Goal: Information Seeking & Learning: Learn about a topic

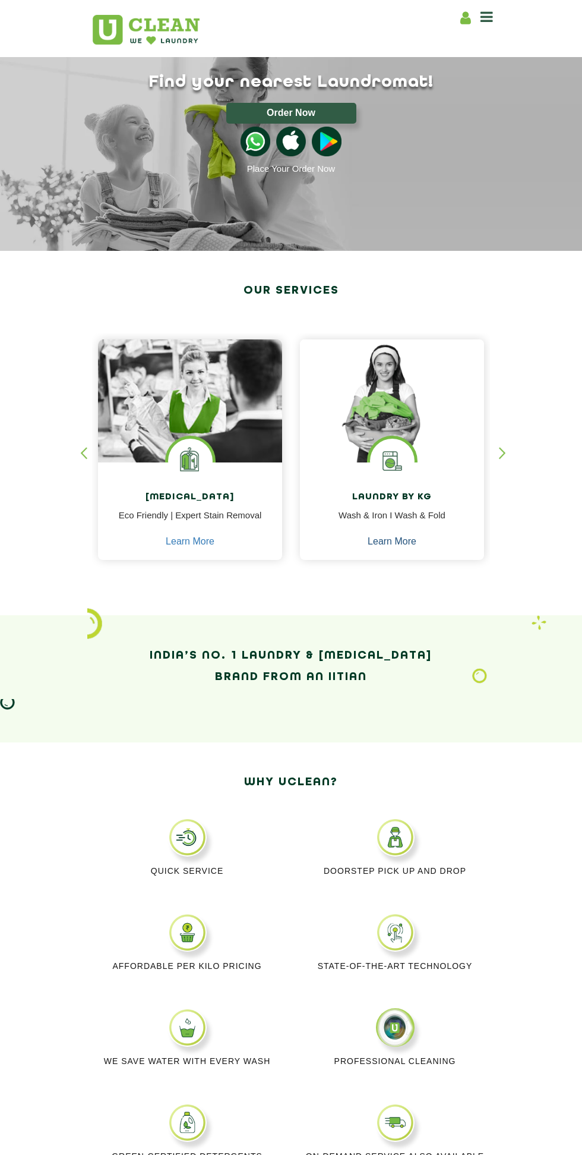
click at [395, 540] on link "Learn More" at bounding box center [392, 541] width 49 height 11
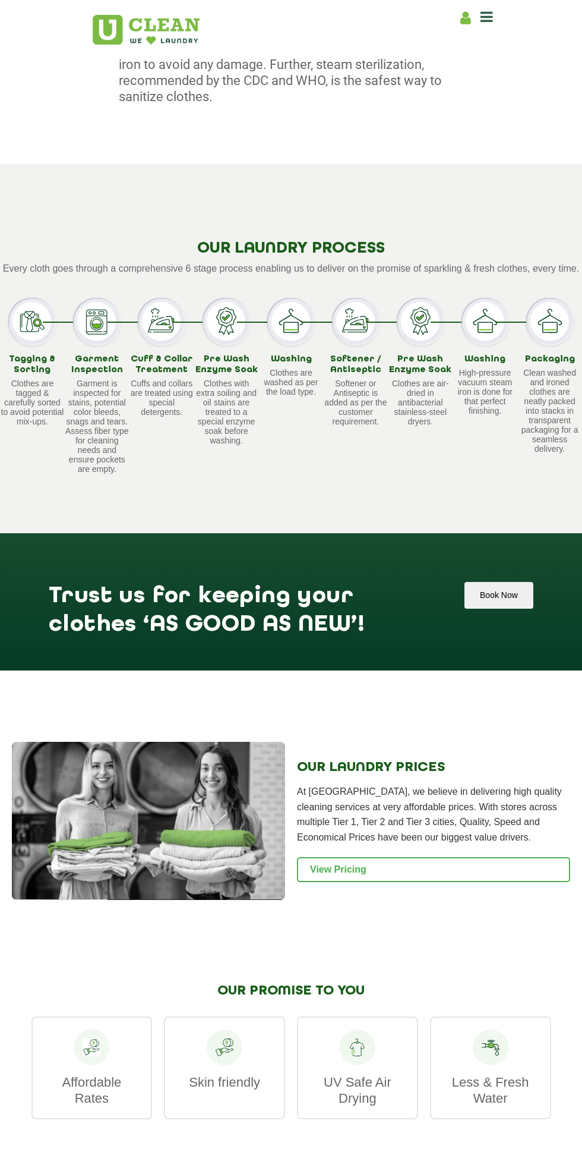
scroll to position [931, 0]
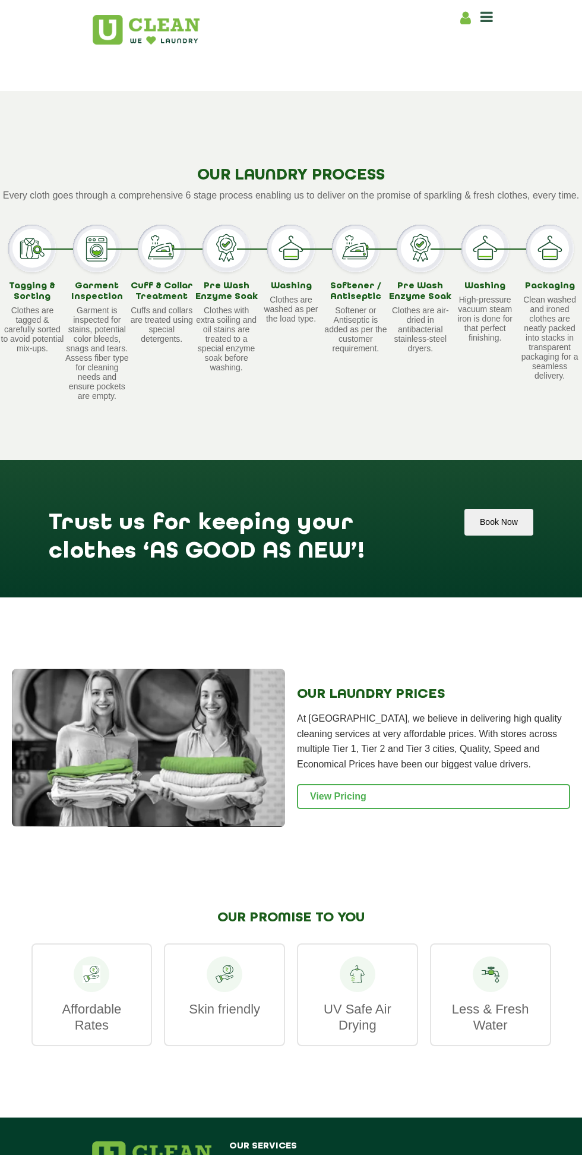
click at [349, 803] on link "View Pricing" at bounding box center [433, 796] width 273 height 25
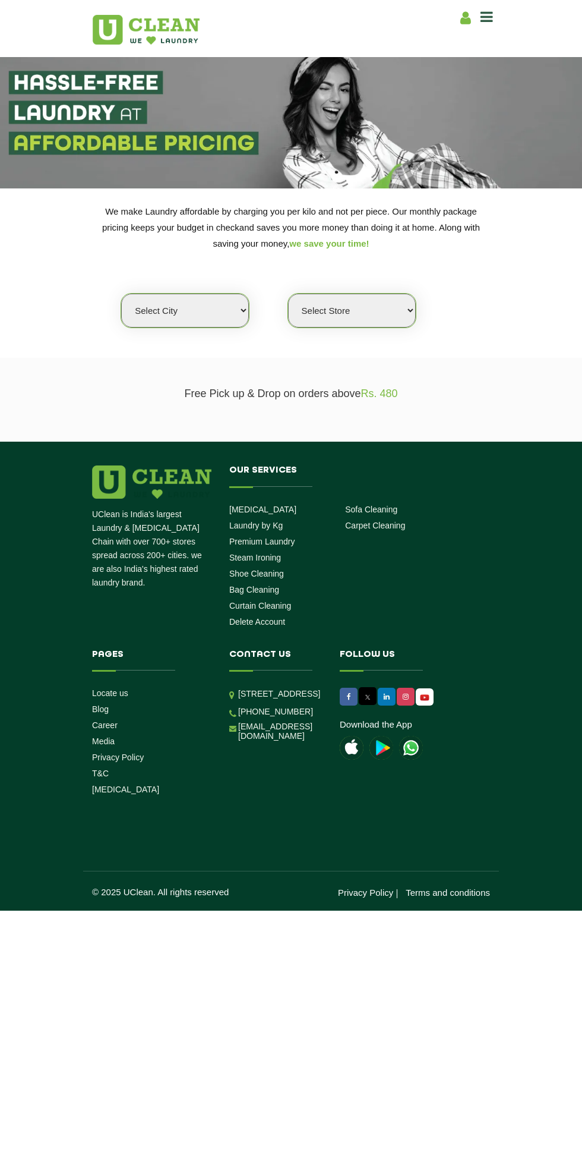
click at [219, 314] on select "Select city Aalo Abu Dhabi Agartala Agra Ahmedabad Akola Aligarh Alwar - UClean…" at bounding box center [185, 311] width 128 height 34
select select "212"
click at [121, 294] on select "Select city Aalo Abu Dhabi Agartala Agra Ahmedabad Akola Aligarh Alwar - UClean…" at bounding box center [185, 311] width 128 height 34
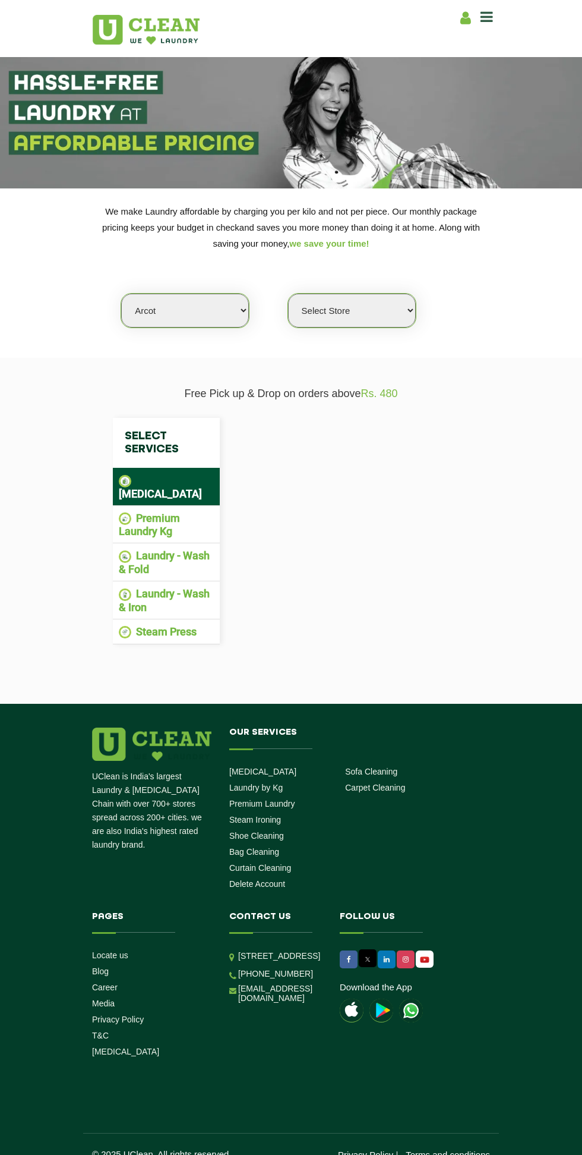
select select "0"
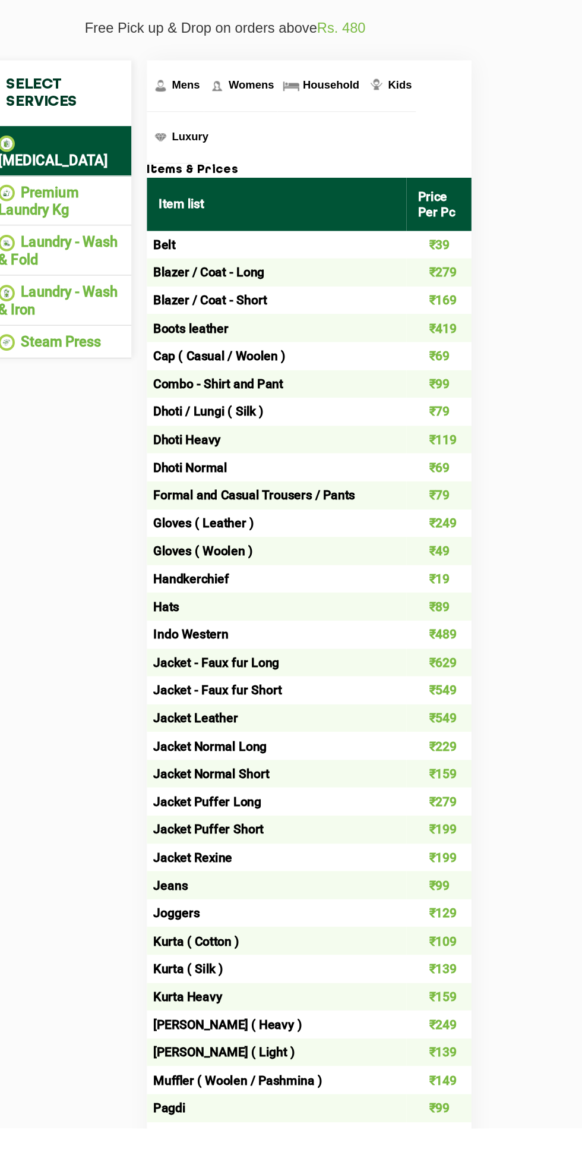
scroll to position [84, 0]
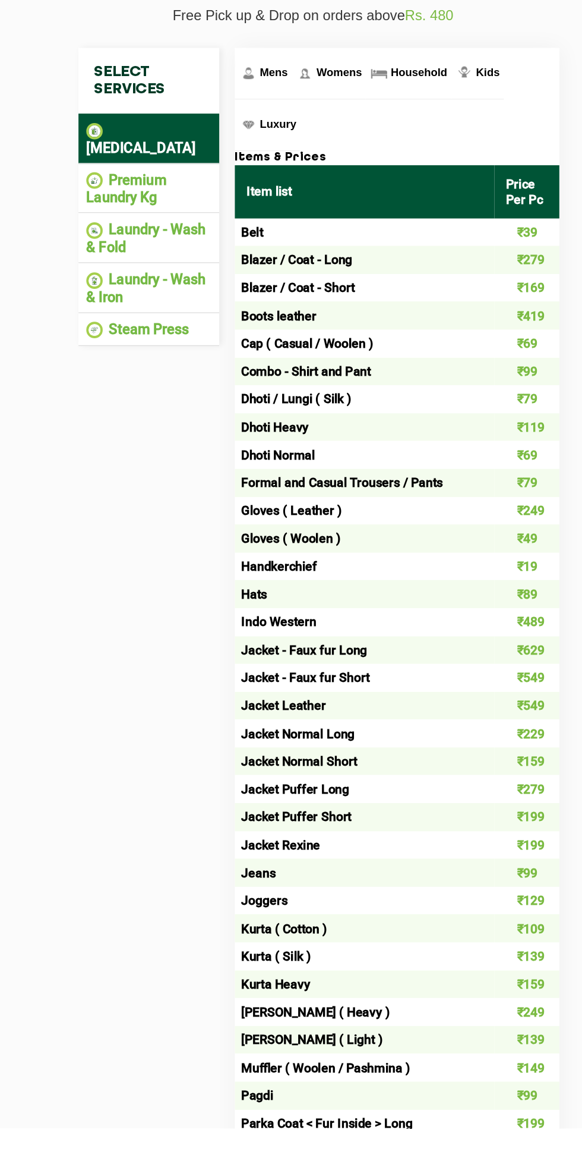
click at [150, 428] on li "Premium Laundry Kg" at bounding box center [166, 441] width 95 height 26
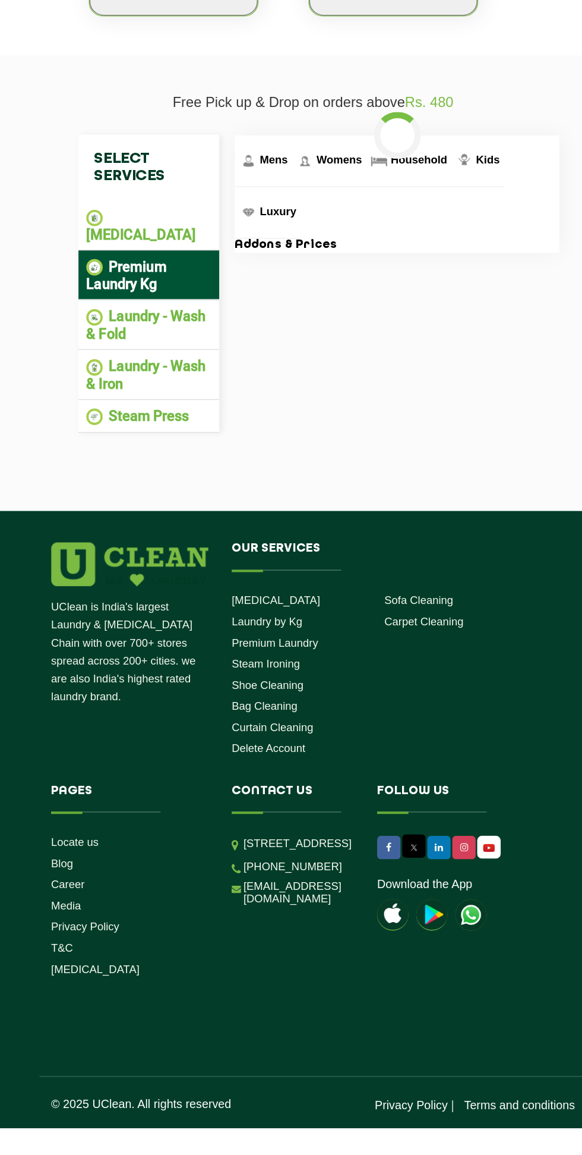
scroll to position [0, 0]
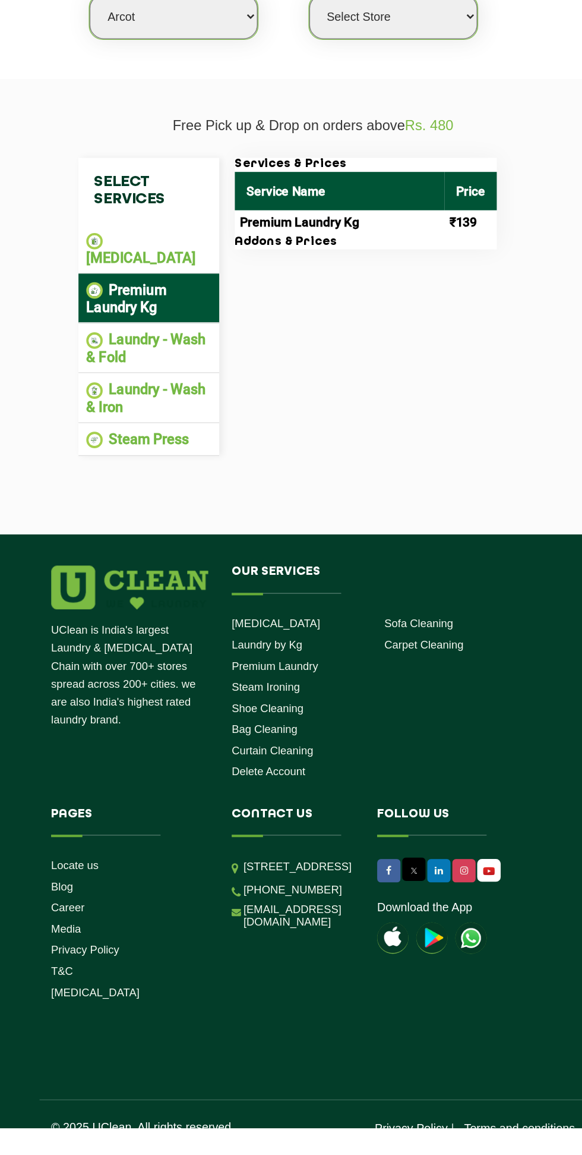
click at [166, 549] on li "Laundry - Wash & Fold" at bounding box center [166, 562] width 95 height 26
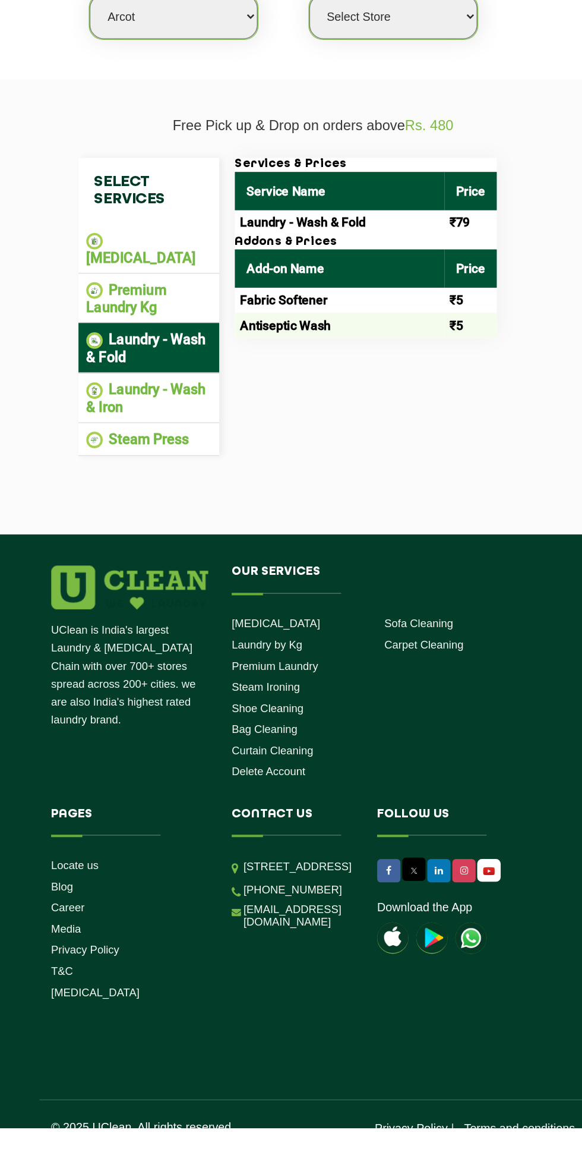
click at [170, 625] on li "Steam Press" at bounding box center [166, 632] width 95 height 14
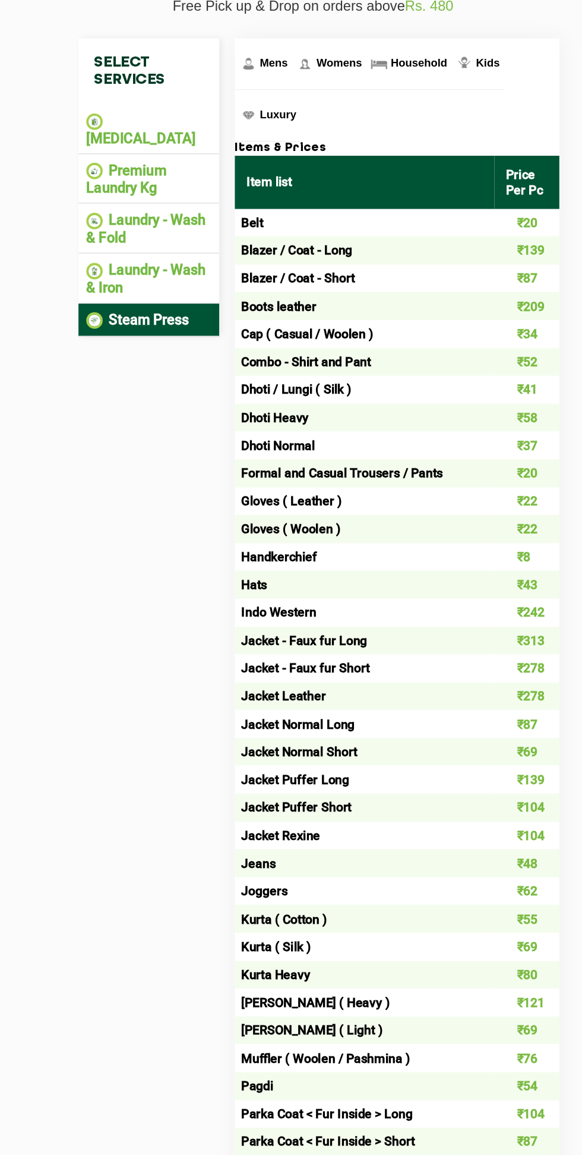
scroll to position [141, 0]
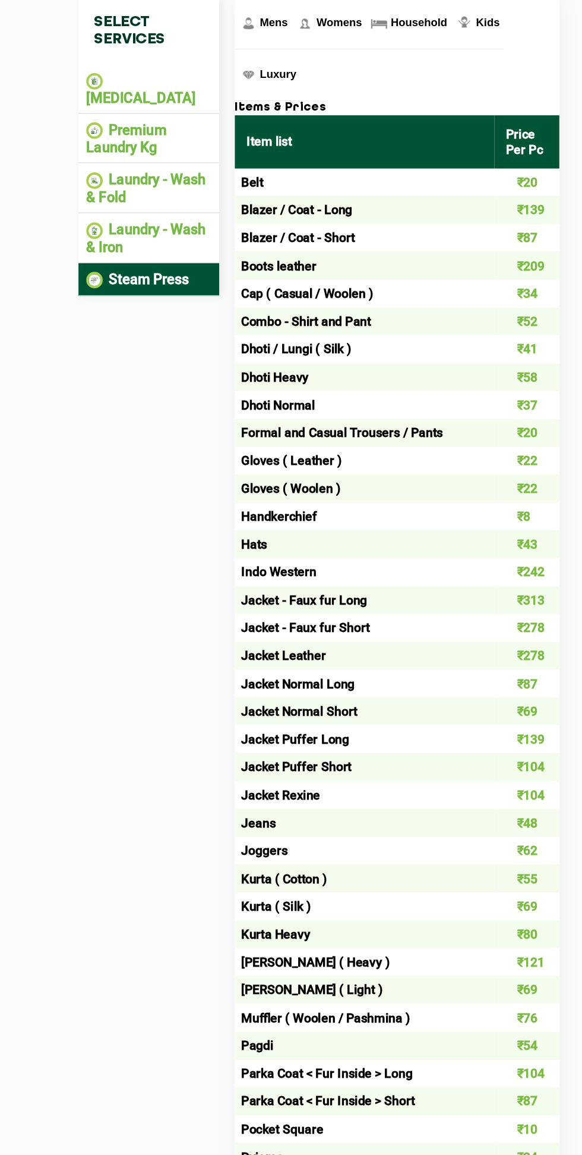
click at [164, 446] on li "Laundry - Wash & Iron" at bounding box center [166, 459] width 95 height 26
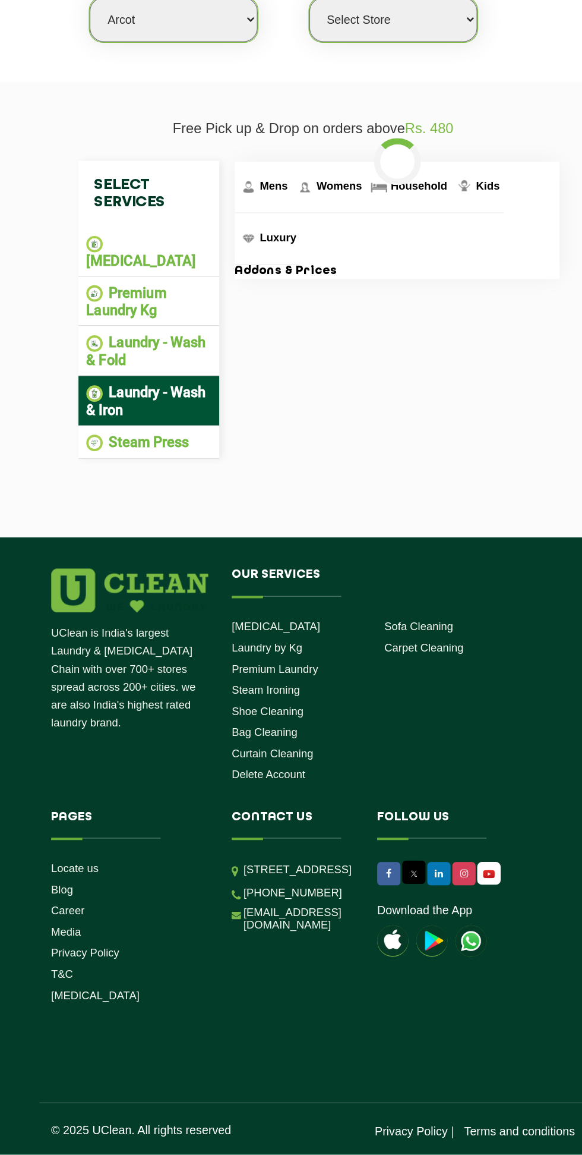
scroll to position [21, 0]
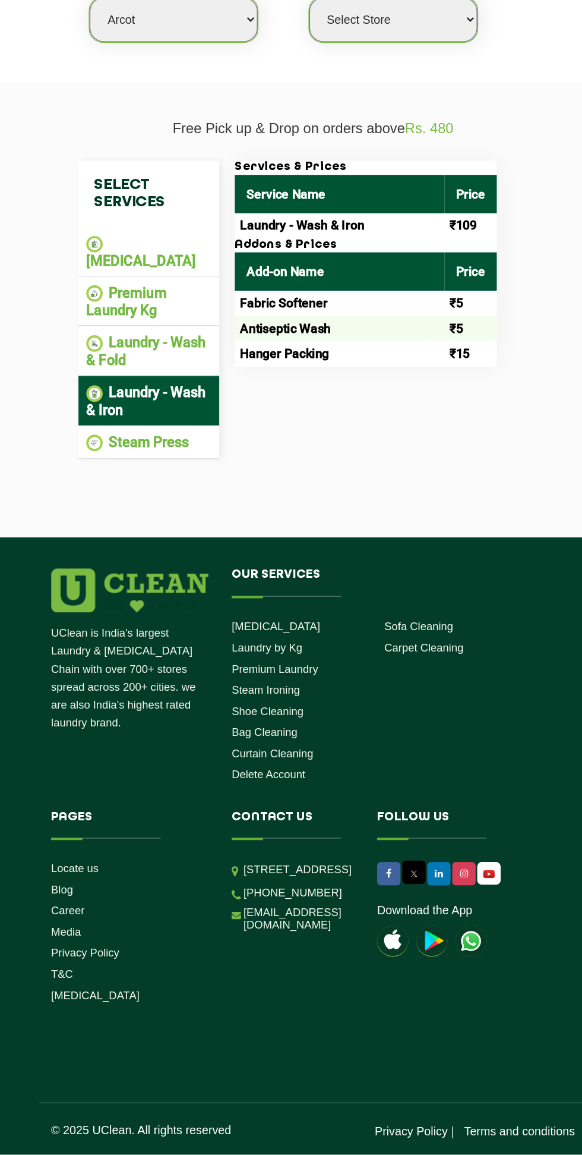
click at [160, 494] on li "Premium Laundry Kg" at bounding box center [166, 507] width 95 height 26
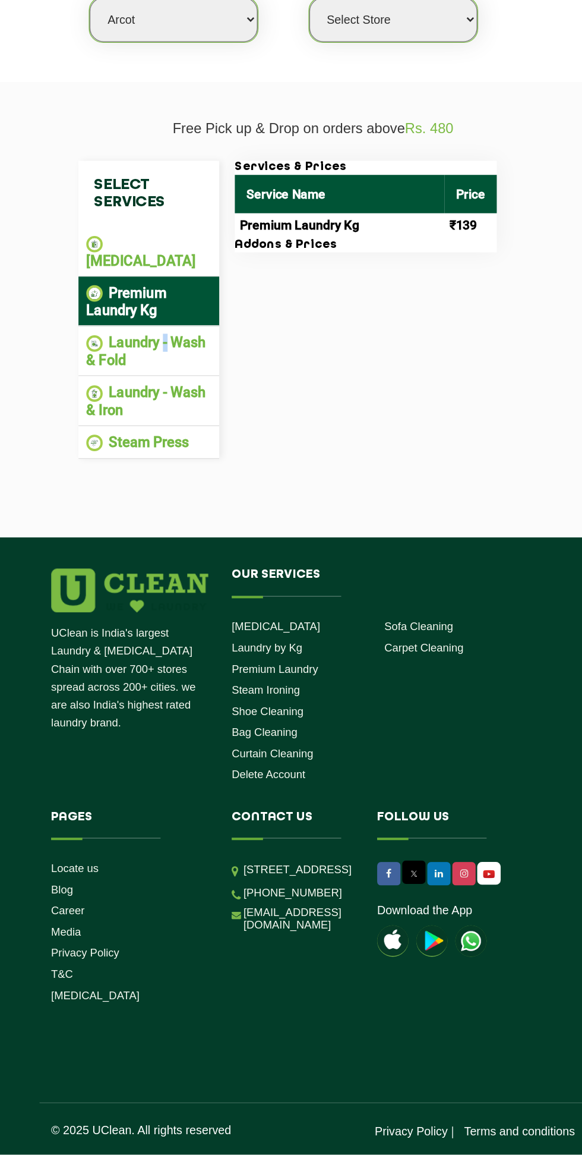
click at [169, 531] on li "Laundry - Wash & Fold" at bounding box center [166, 544] width 95 height 26
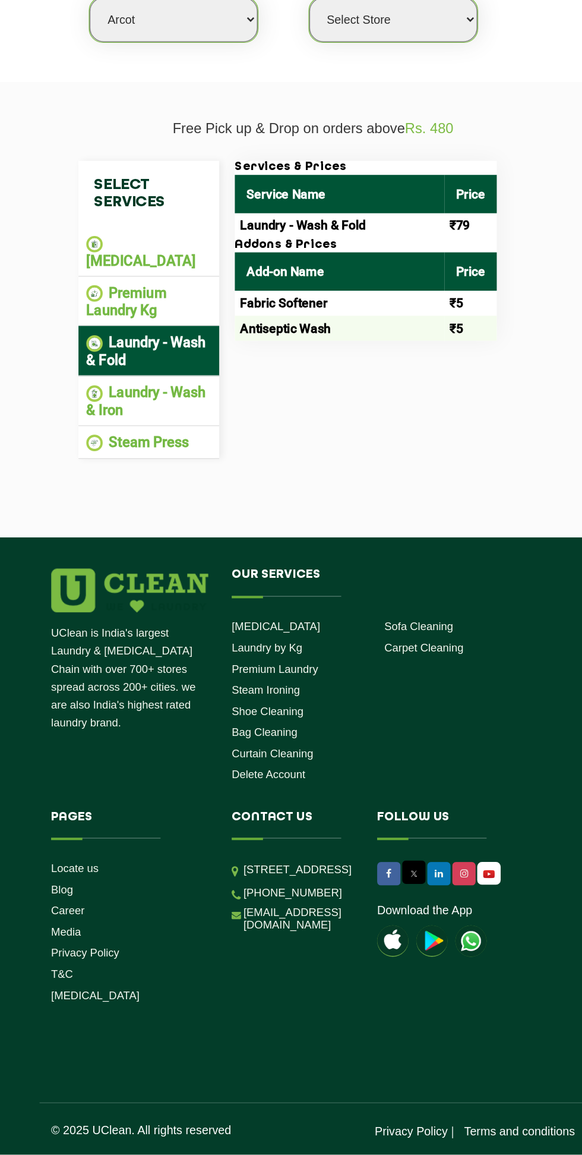
click at [165, 499] on li "Premium Laundry Kg" at bounding box center [166, 507] width 95 height 26
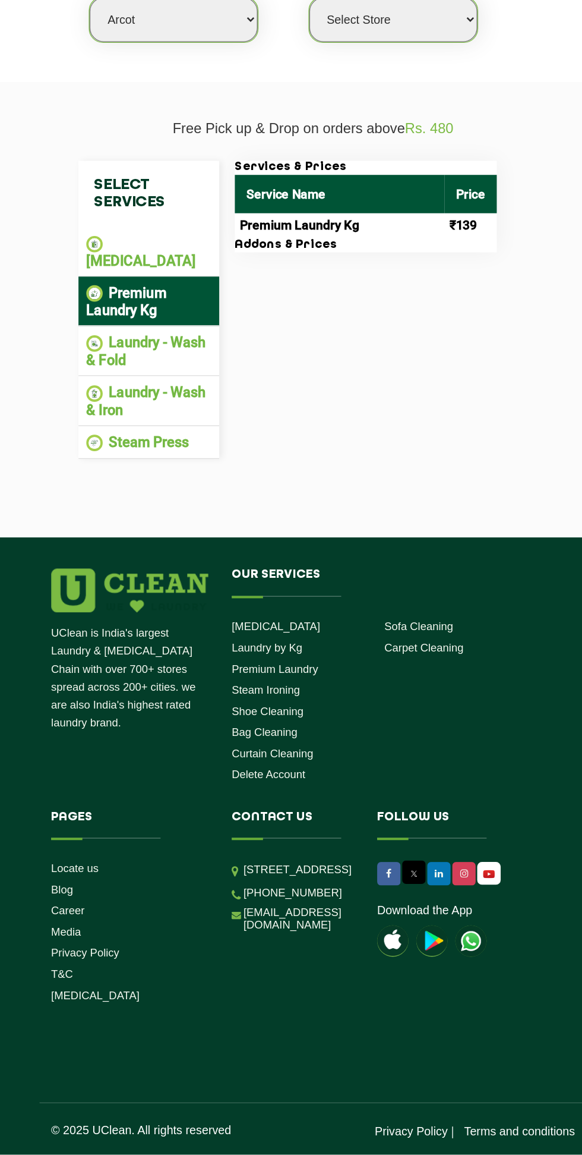
click at [169, 531] on li "Laundry - Wash & Fold" at bounding box center [166, 544] width 95 height 26
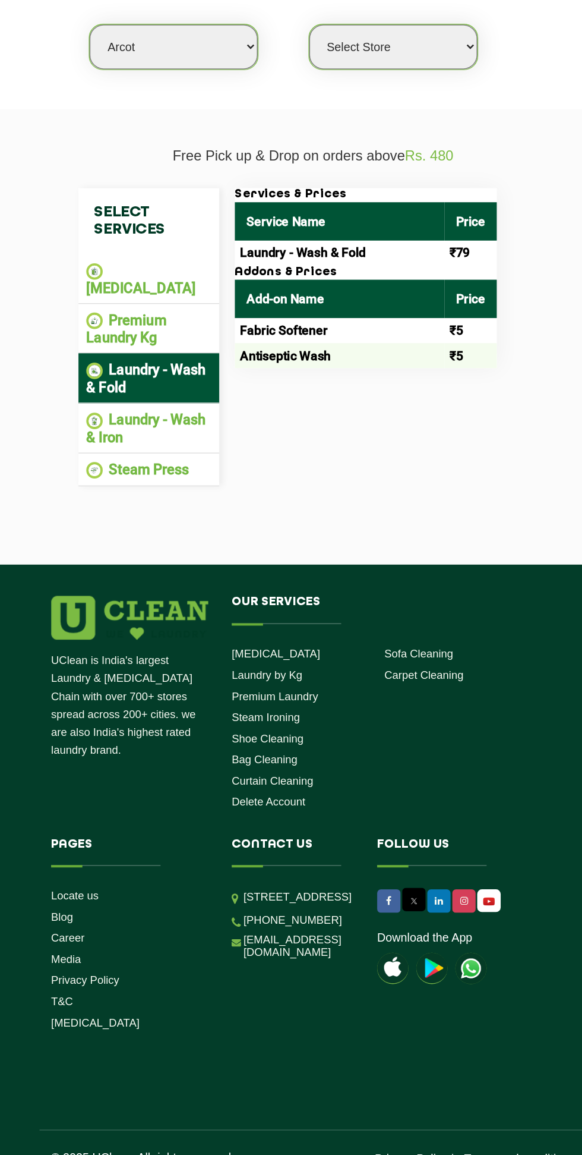
scroll to position [0, 0]
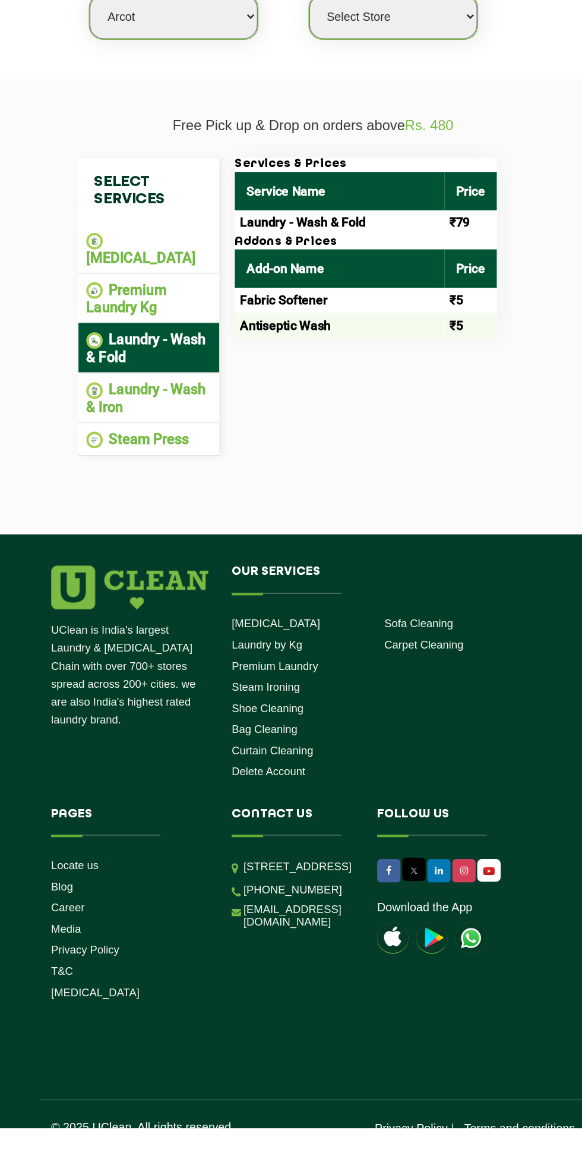
click at [263, 847] on link "Bag Cleaning" at bounding box center [254, 852] width 50 height 10
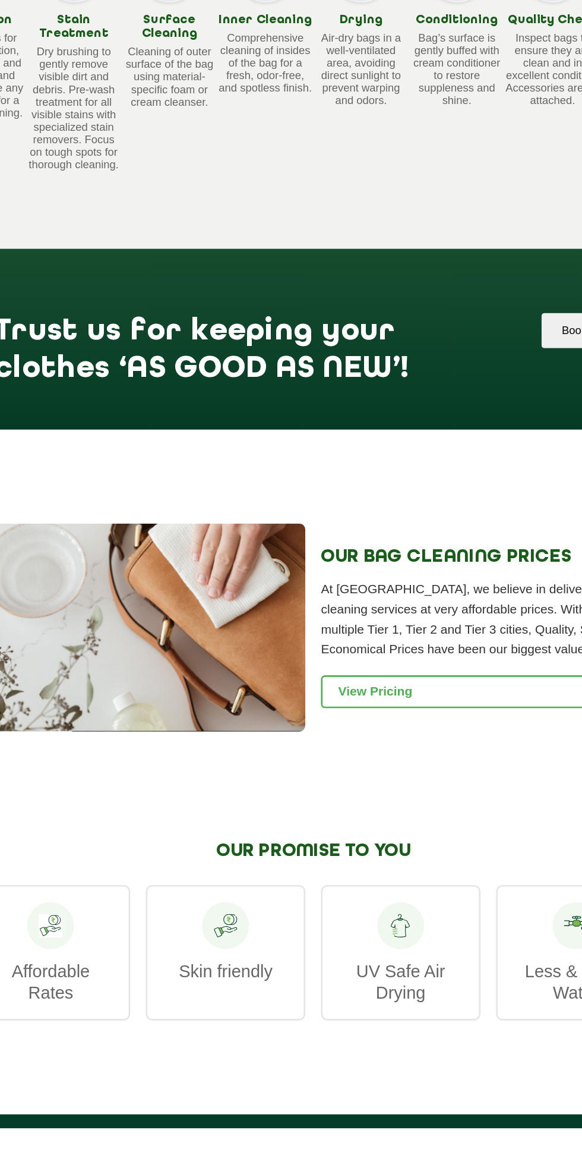
scroll to position [618, 0]
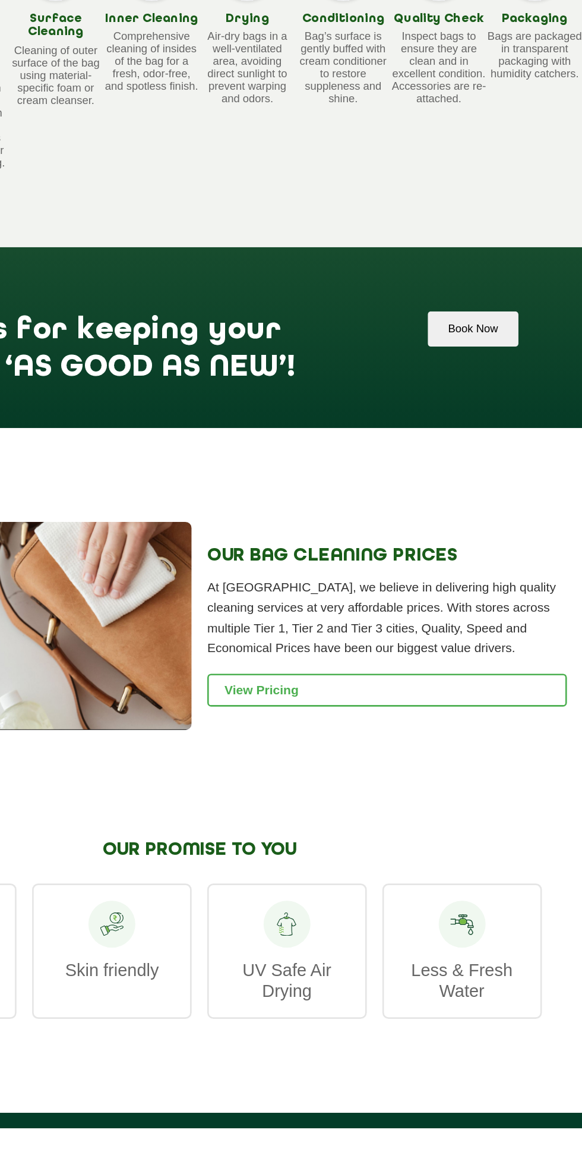
click at [535, 809] on link "View Pricing" at bounding box center [433, 821] width 273 height 25
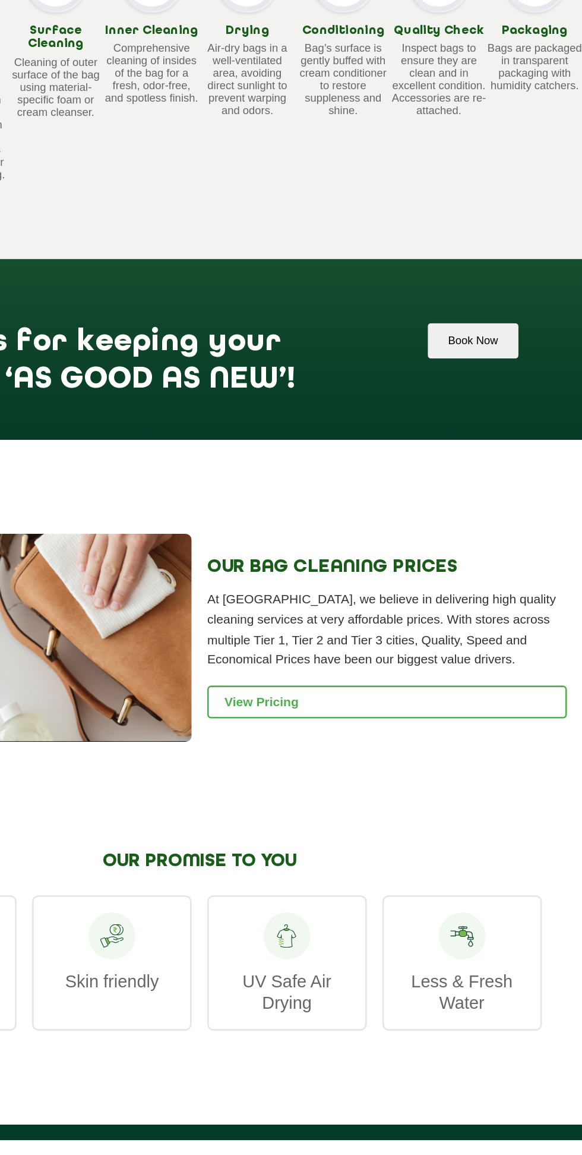
scroll to position [663, 0]
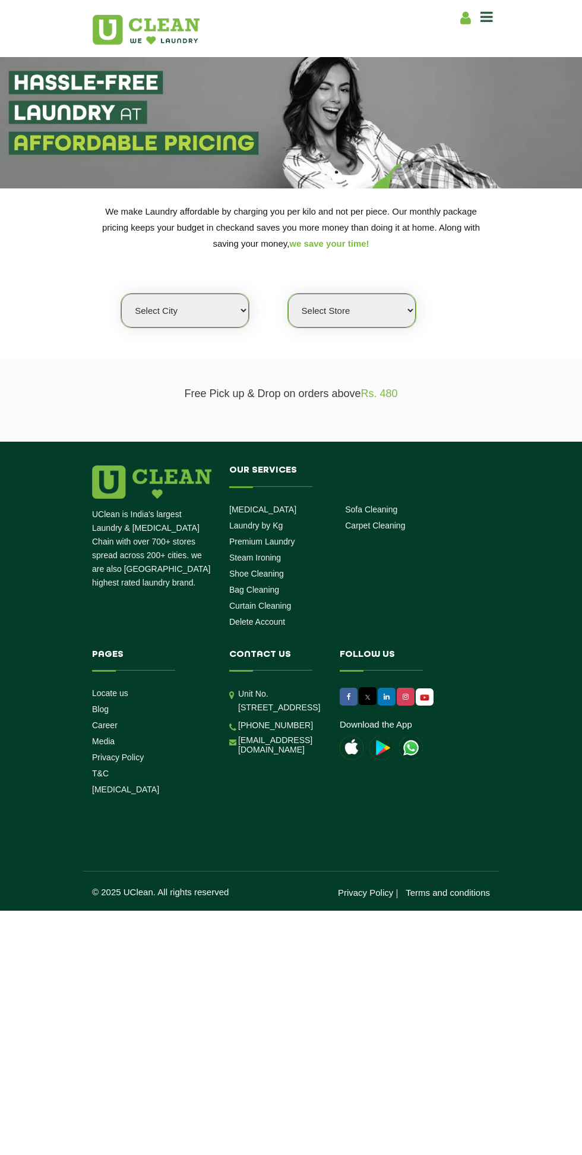
click at [389, 325] on select "Select Store" at bounding box center [352, 311] width 128 height 34
click at [207, 324] on select "Select city Aalo Abu Dhabi Agartala Agra Ahmedabad Akola Aligarh Alwar - UClean…" at bounding box center [185, 311] width 128 height 34
select select "212"
click at [121, 294] on select "Select city Aalo Abu Dhabi Agartala Agra Ahmedabad Akola Aligarh Alwar - UClean…" at bounding box center [185, 311] width 128 height 34
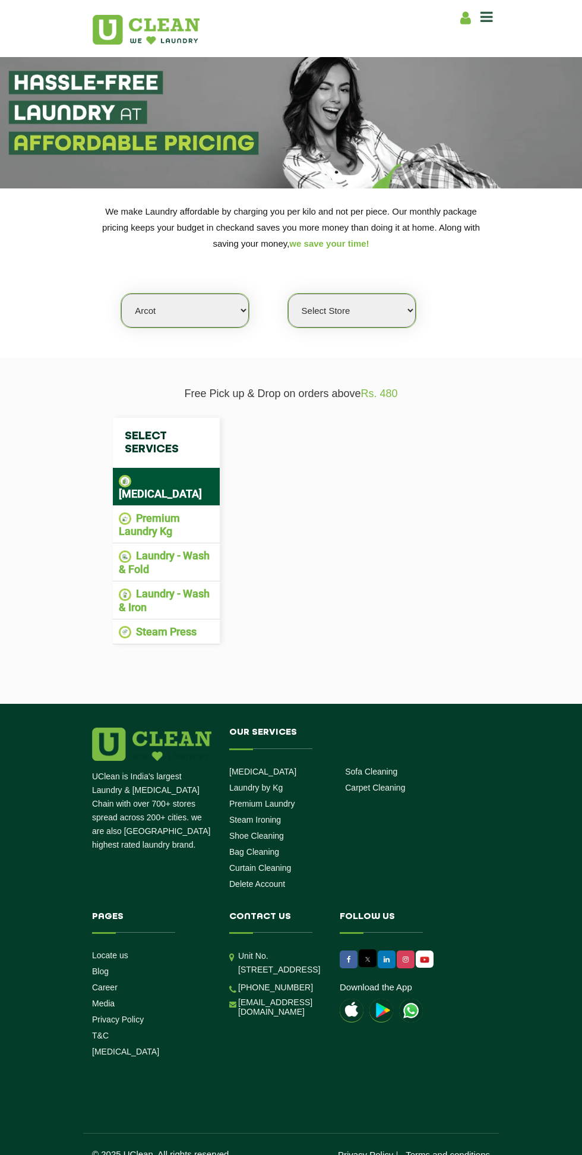
select select "0"
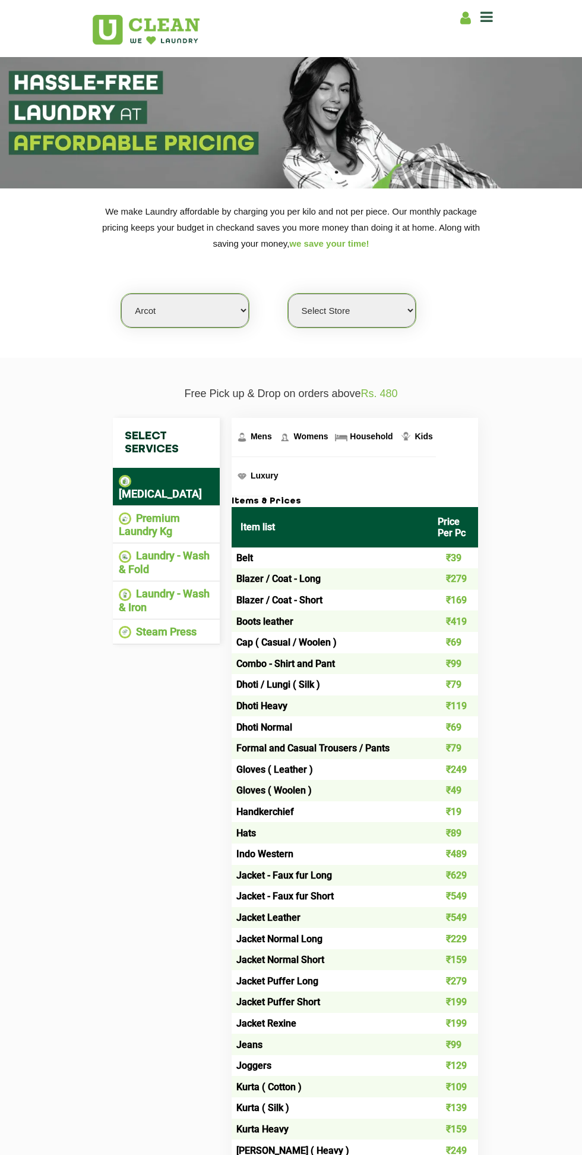
click at [262, 433] on span "Mens" at bounding box center [261, 436] width 21 height 10
click at [137, 512] on li "Premium Laundry Kg" at bounding box center [166, 525] width 95 height 26
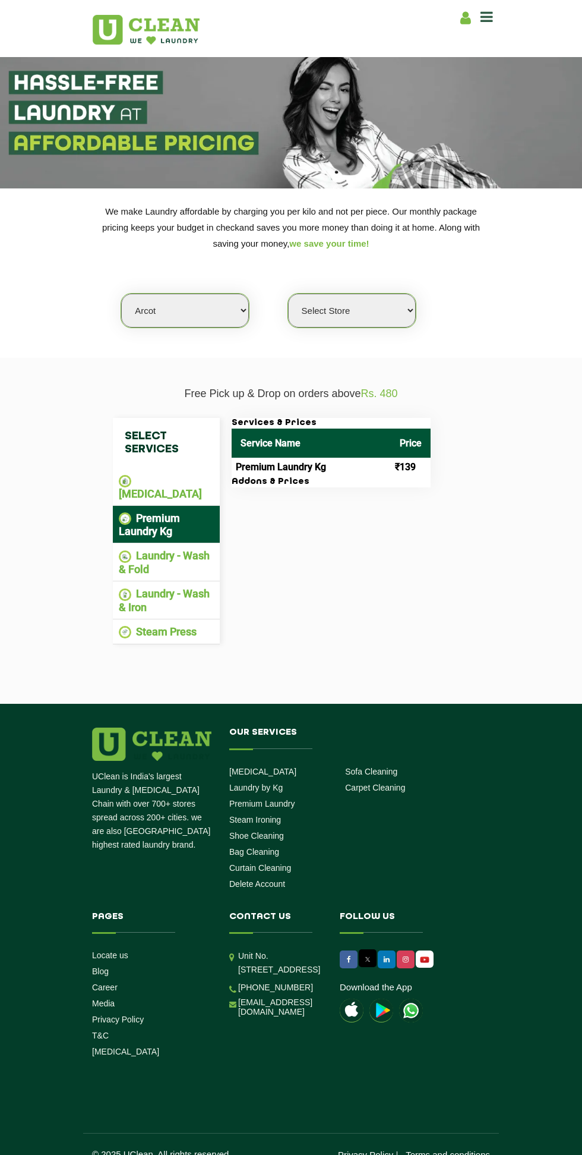
click at [192, 549] on li "Laundry - Wash & Fold" at bounding box center [166, 562] width 95 height 26
